Goal: Information Seeking & Learning: Learn about a topic

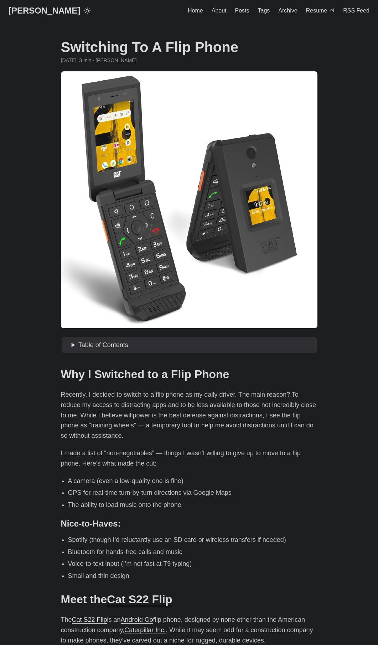
scroll to position [139, 0]
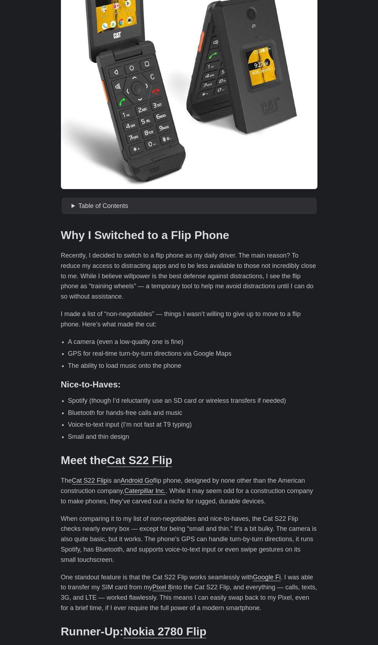
click at [47, 489] on body "Greg Hilston Home About Posts Tags Archive Resume" at bounding box center [189, 443] width 378 height 1165
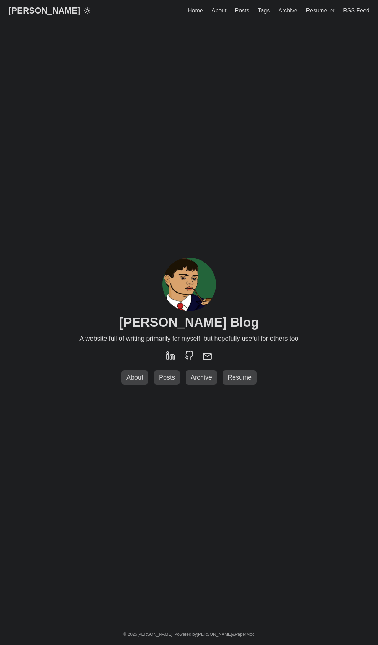
click at [165, 388] on div "Greg Hilston’s Blog A website full of writing primarily for myself, but hopeful…" at bounding box center [189, 322] width 257 height 585
click at [166, 380] on span "Posts" at bounding box center [167, 377] width 22 height 7
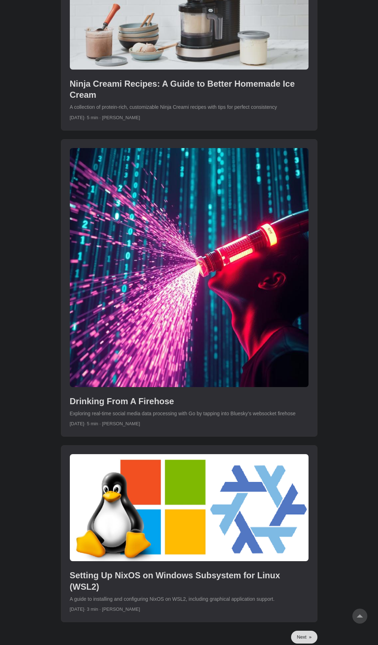
scroll to position [1718, 0]
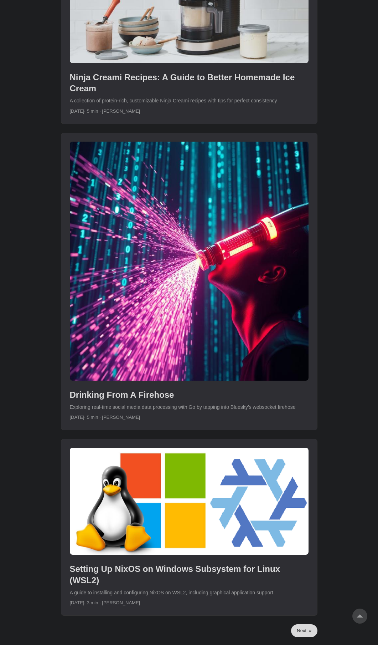
click at [305, 624] on link "Next »" at bounding box center [304, 630] width 26 height 13
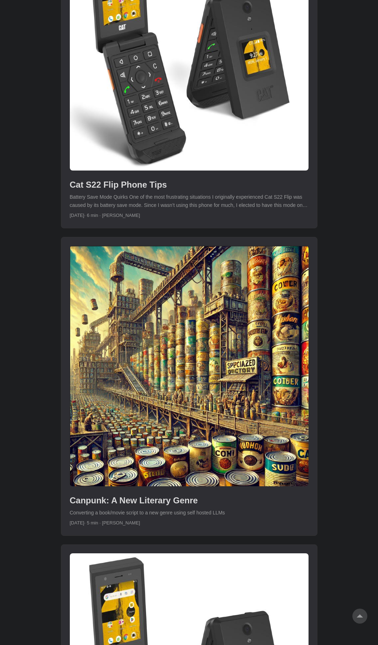
scroll to position [1470, 0]
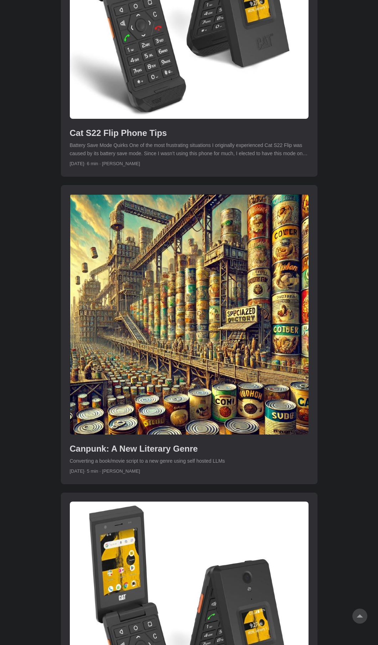
click at [140, 404] on link "post link to Canpunk: A New Literary Genre" at bounding box center [189, 334] width 256 height 298
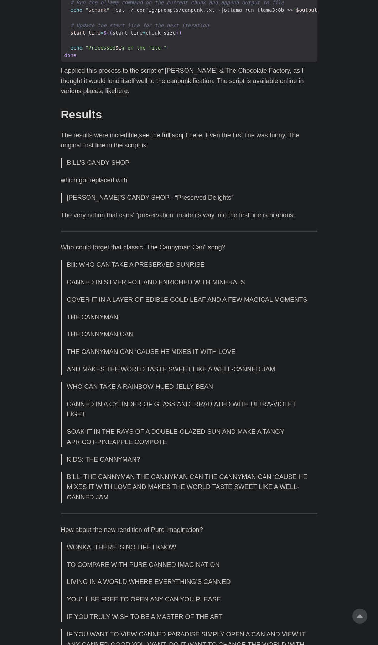
scroll to position [838, 0]
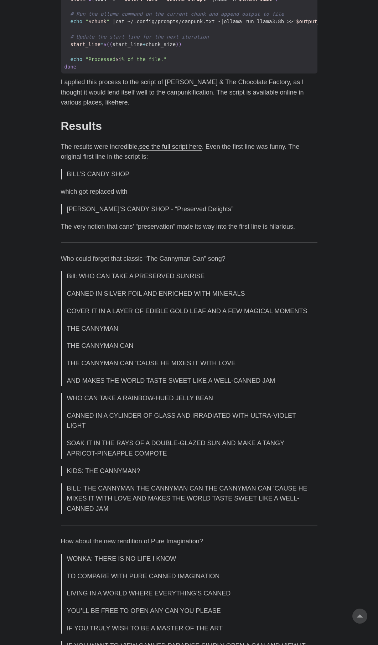
click at [165, 150] on link "see the full script here" at bounding box center [170, 146] width 63 height 7
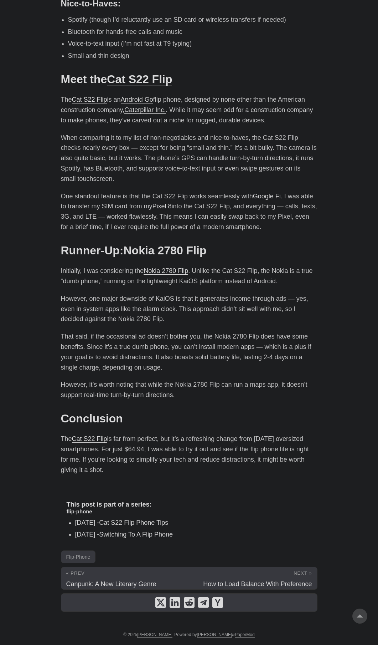
scroll to position [520, 0]
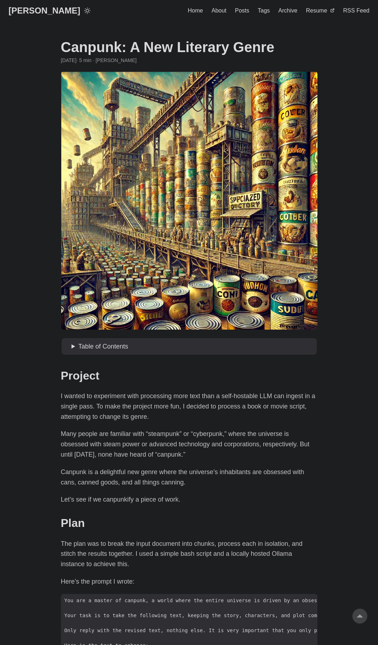
scroll to position [1769, 0]
